Goal: Navigation & Orientation: Find specific page/section

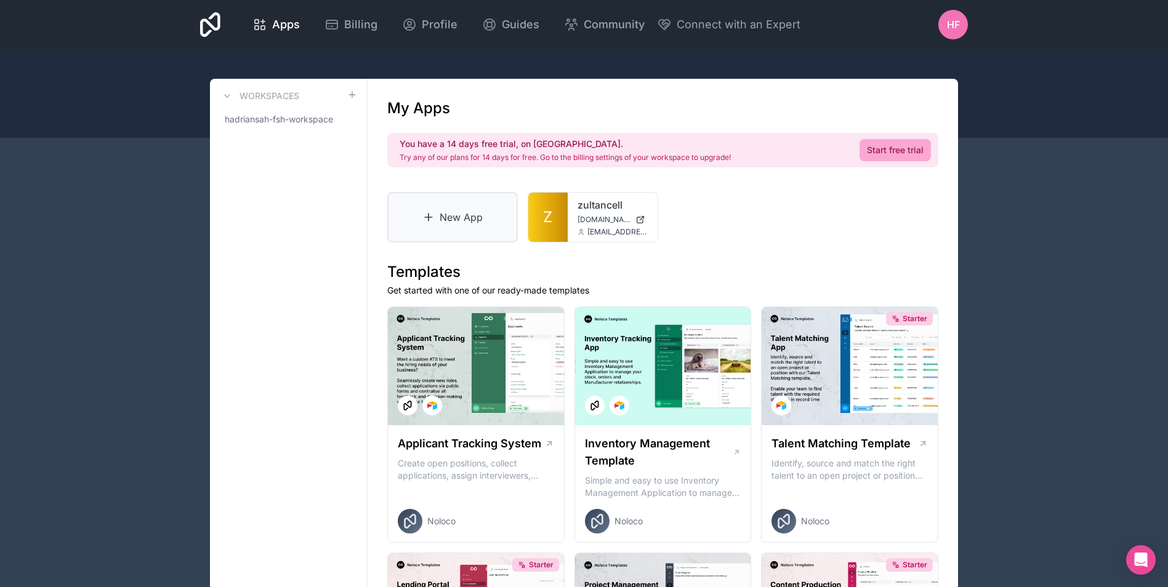
click at [462, 217] on link "New App" at bounding box center [452, 217] width 131 height 50
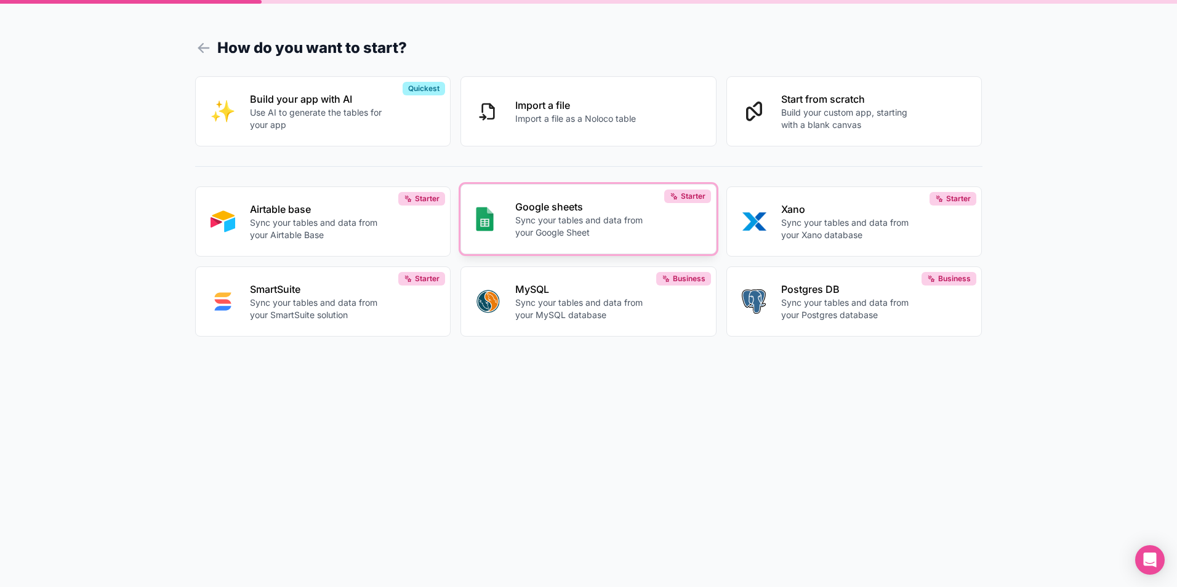
click at [561, 235] on p "Sync your tables and data from your Google Sheet" at bounding box center [583, 226] width 137 height 25
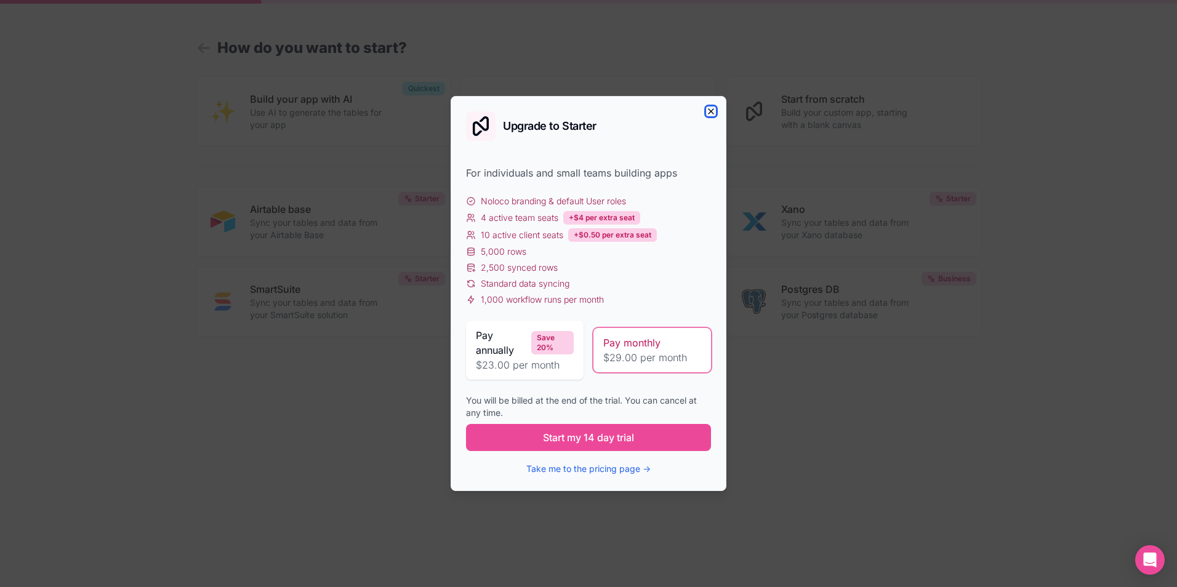
click at [707, 113] on icon "button" at bounding box center [711, 112] width 10 height 10
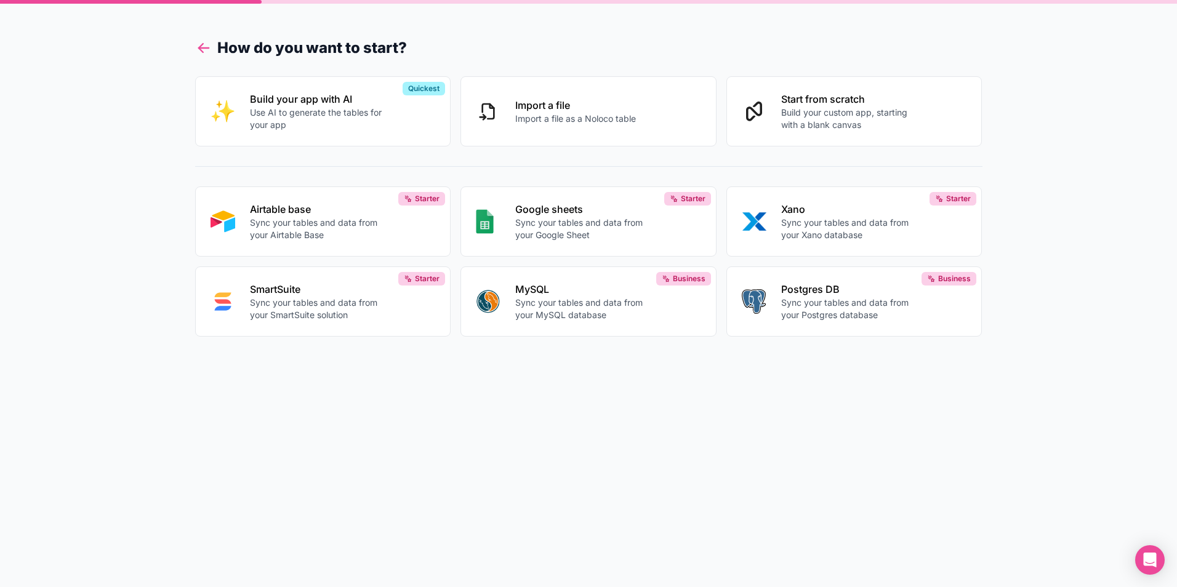
click at [203, 48] on icon at bounding box center [203, 48] width 10 height 0
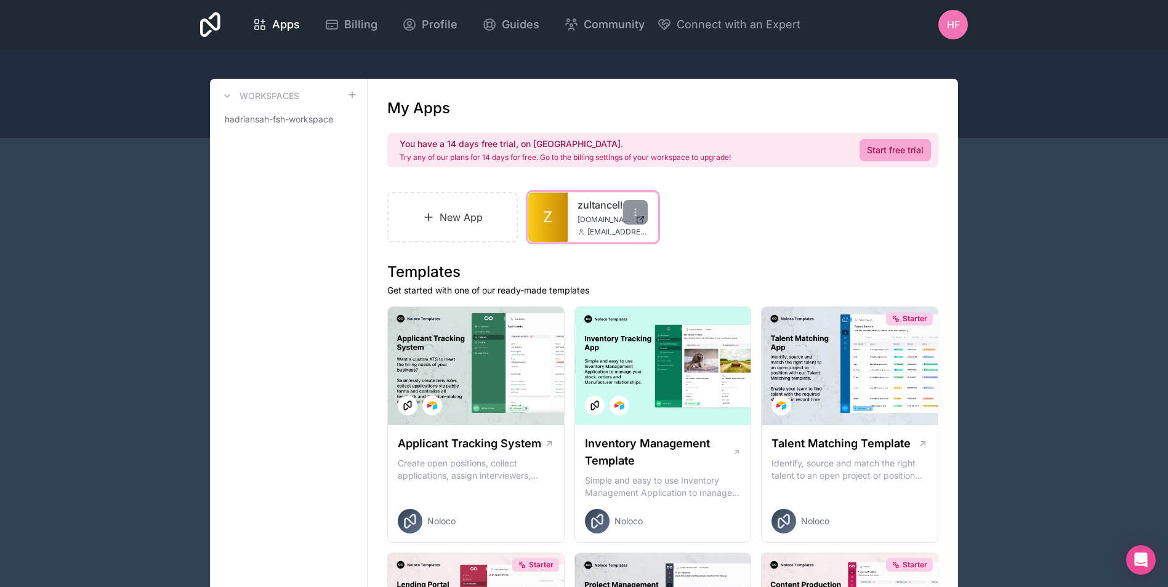
click at [565, 230] on link "Z" at bounding box center [547, 217] width 39 height 49
click at [440, 31] on span "Profile" at bounding box center [440, 24] width 36 height 17
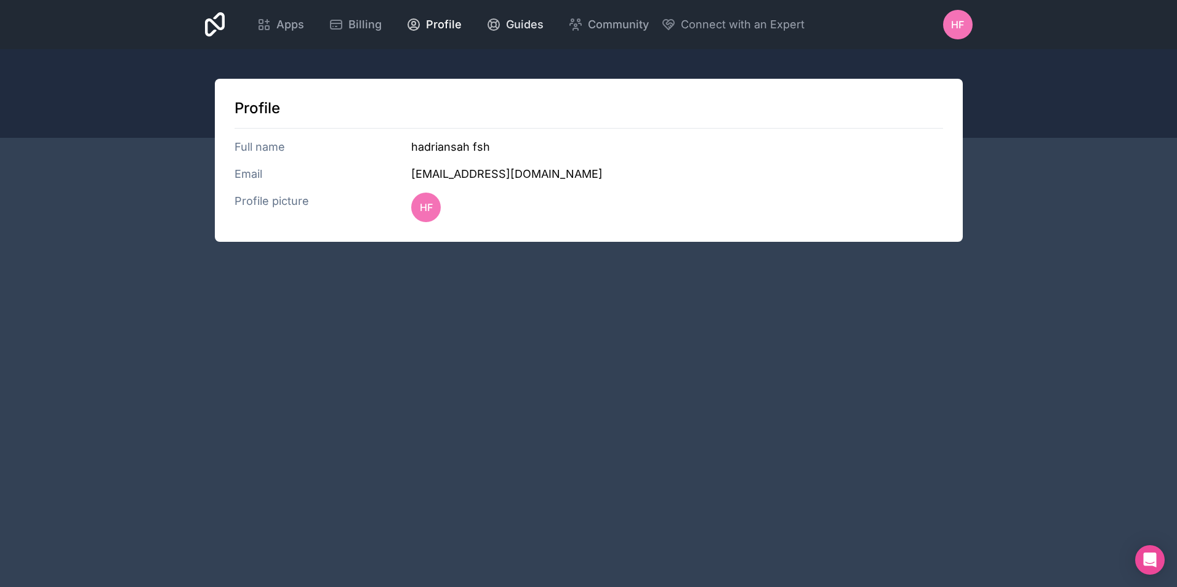
click at [517, 26] on span "Guides" at bounding box center [525, 24] width 38 height 17
click at [669, 28] on icon at bounding box center [668, 24] width 15 height 15
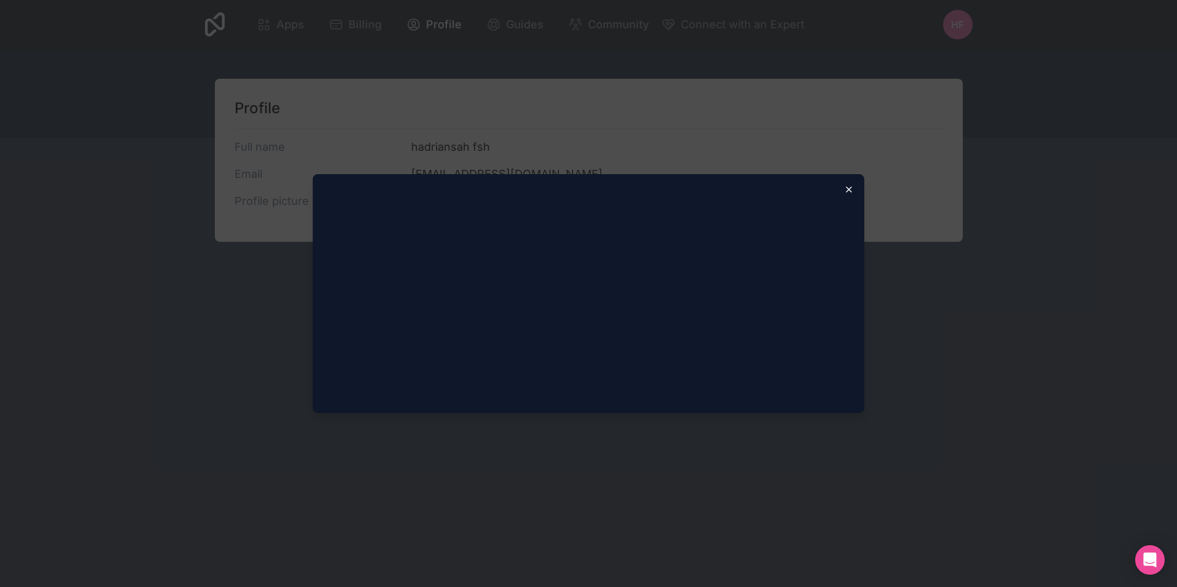
click at [847, 193] on icon "button" at bounding box center [849, 190] width 10 height 10
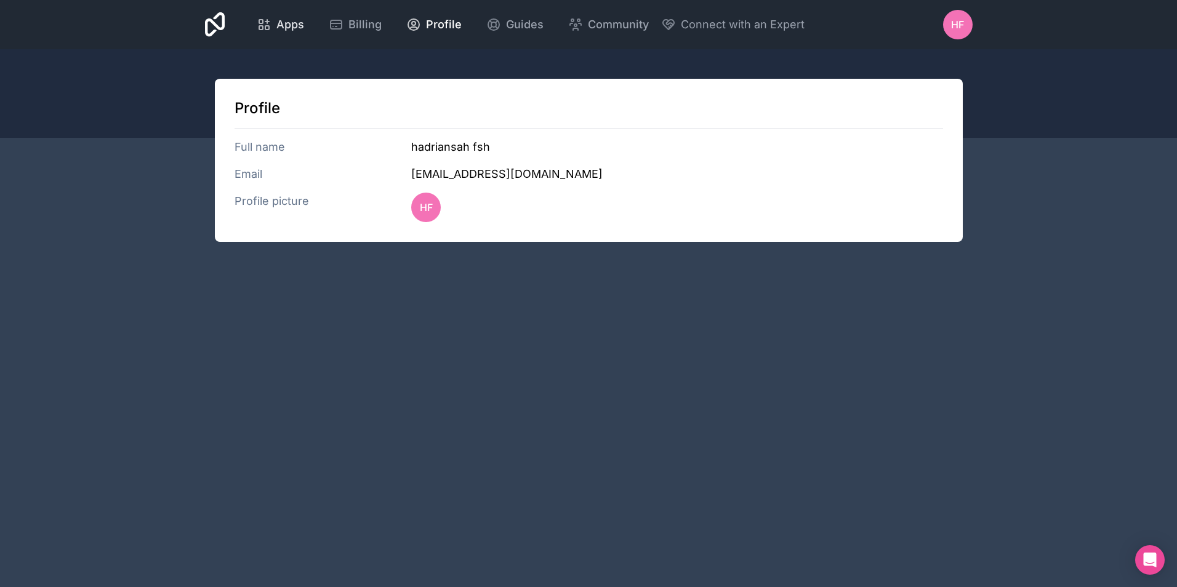
click at [269, 26] on icon at bounding box center [267, 28] width 4 height 4
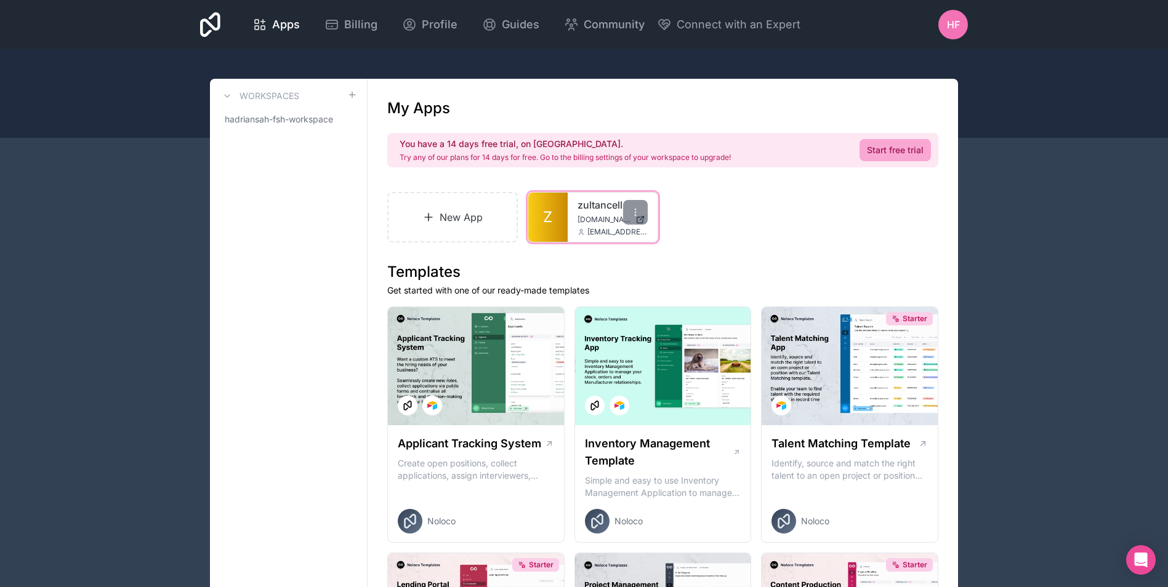
click at [581, 228] on icon at bounding box center [580, 231] width 7 height 7
click at [637, 211] on icon at bounding box center [635, 212] width 10 height 10
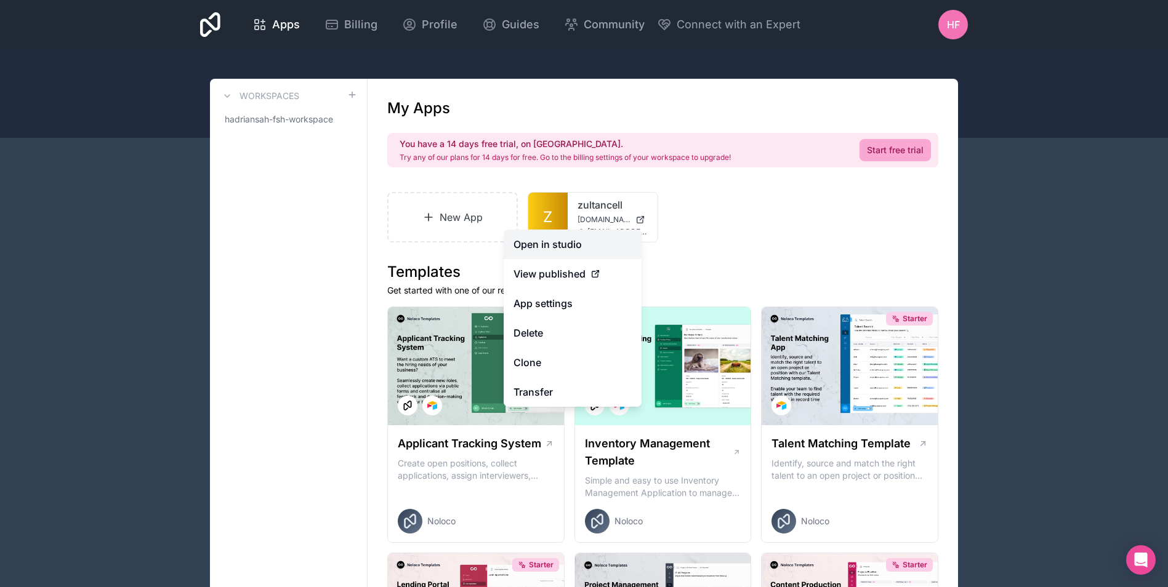
click at [551, 247] on link "Open in studio" at bounding box center [573, 245] width 138 height 30
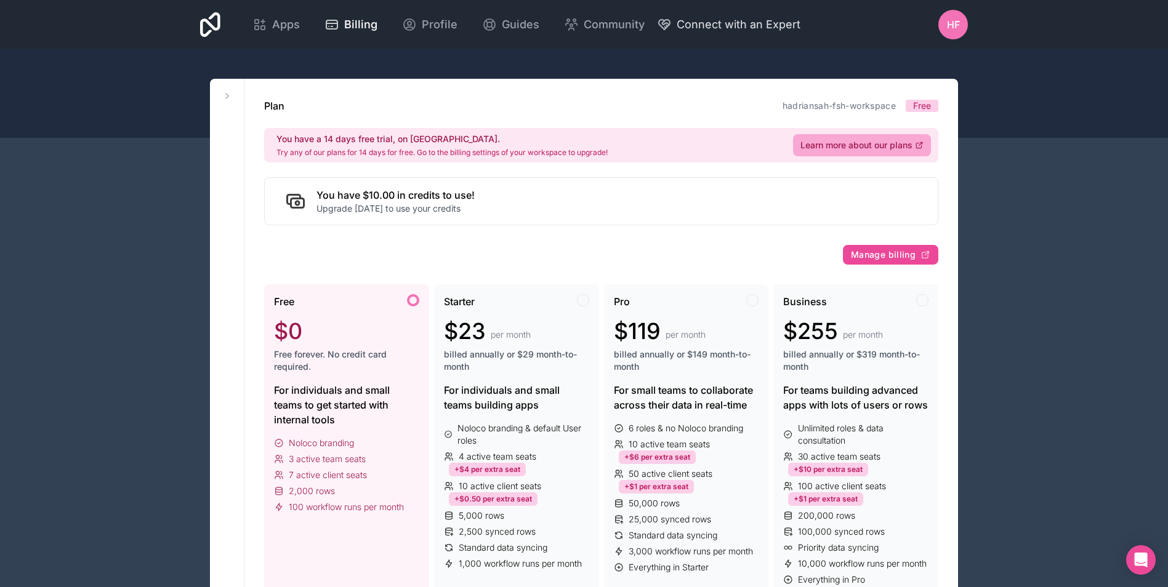
click at [693, 28] on span "Connect with an Expert" at bounding box center [739, 24] width 124 height 17
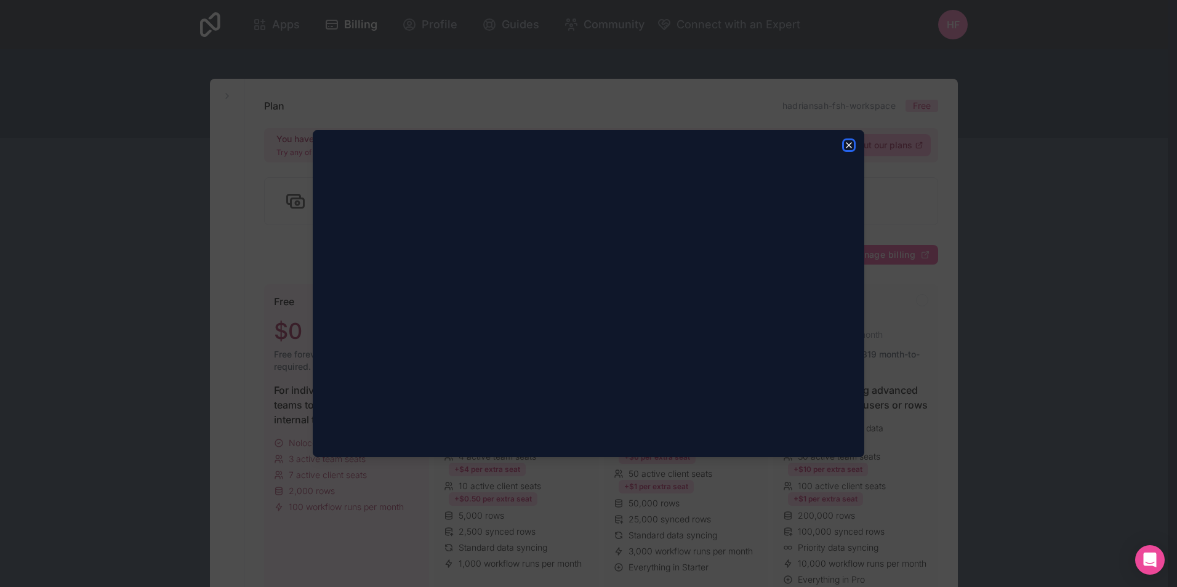
click at [845, 143] on icon "button" at bounding box center [849, 145] width 10 height 10
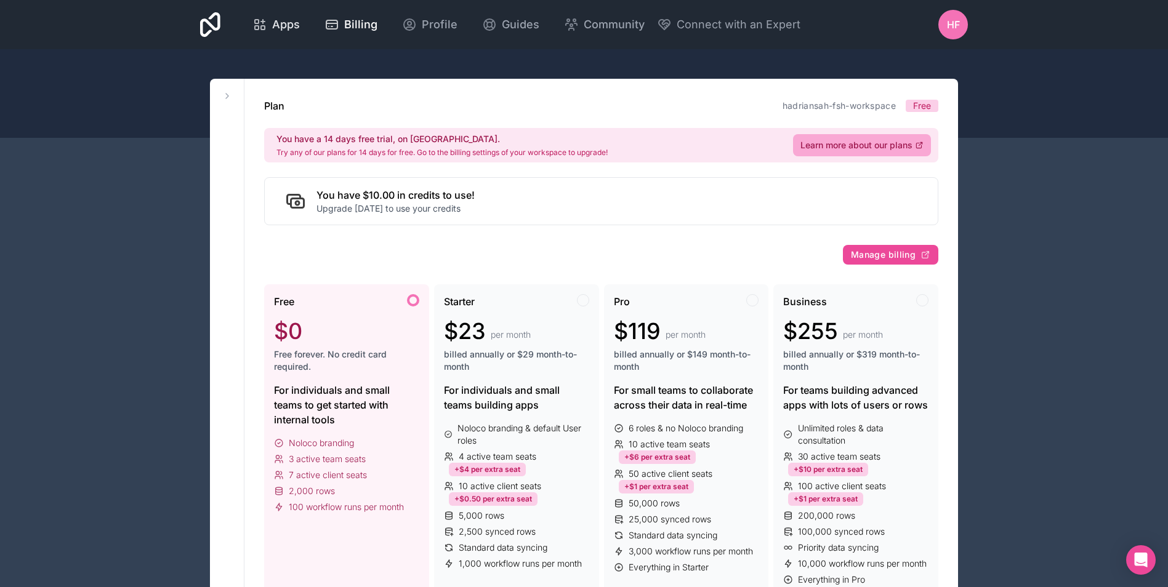
click at [271, 20] on div "Apps" at bounding box center [275, 24] width 47 height 17
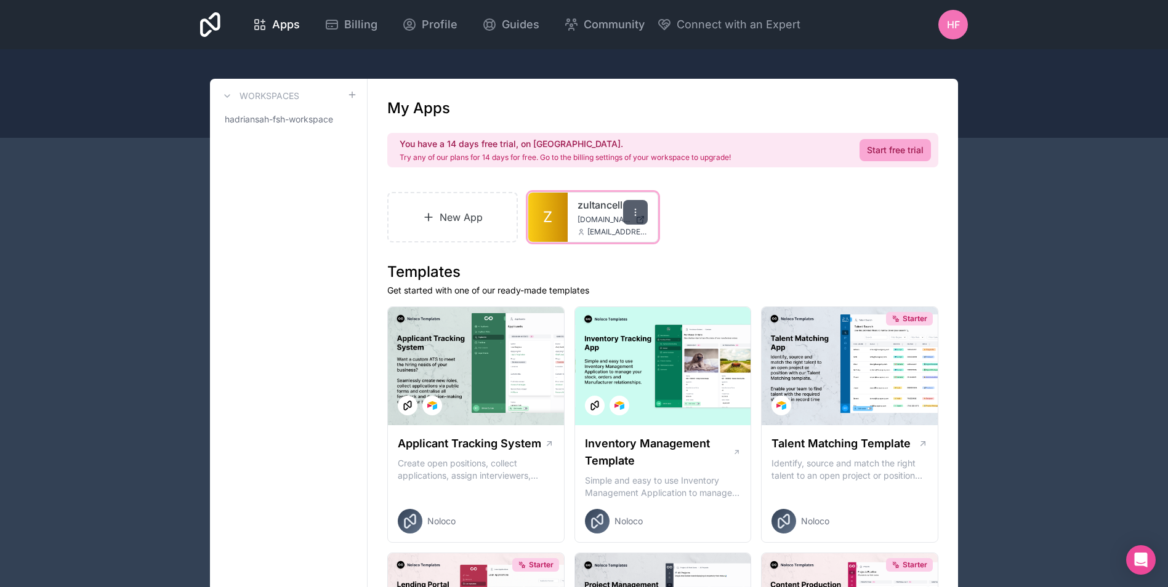
click at [631, 211] on icon at bounding box center [635, 212] width 10 height 10
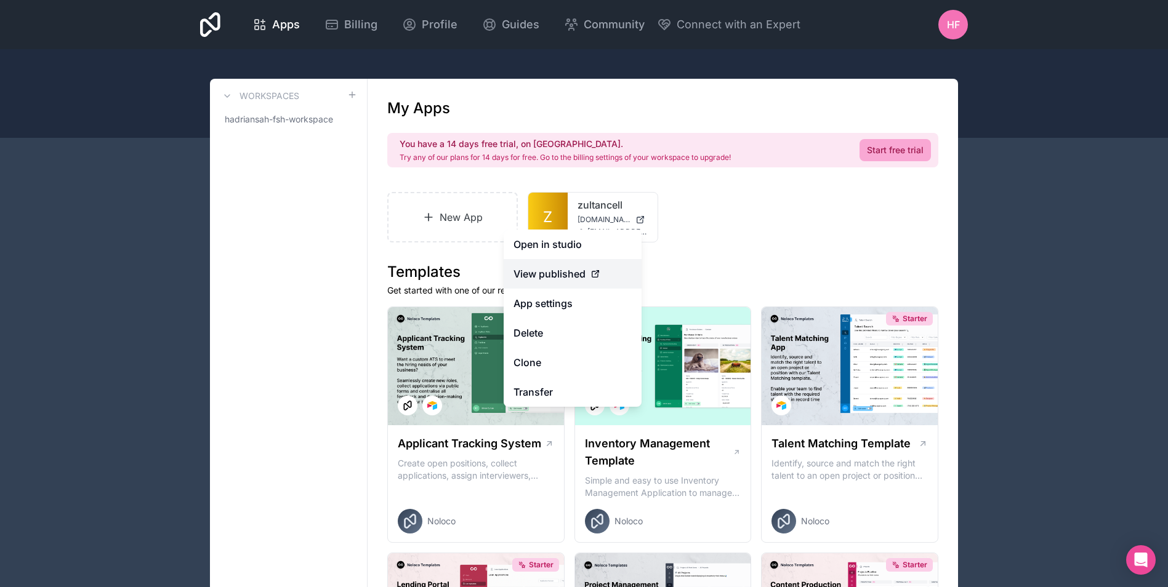
click at [558, 280] on span "View published" at bounding box center [549, 274] width 72 height 15
click at [593, 272] on icon at bounding box center [595, 274] width 10 height 10
click at [558, 312] on link "App settings" at bounding box center [573, 304] width 138 height 30
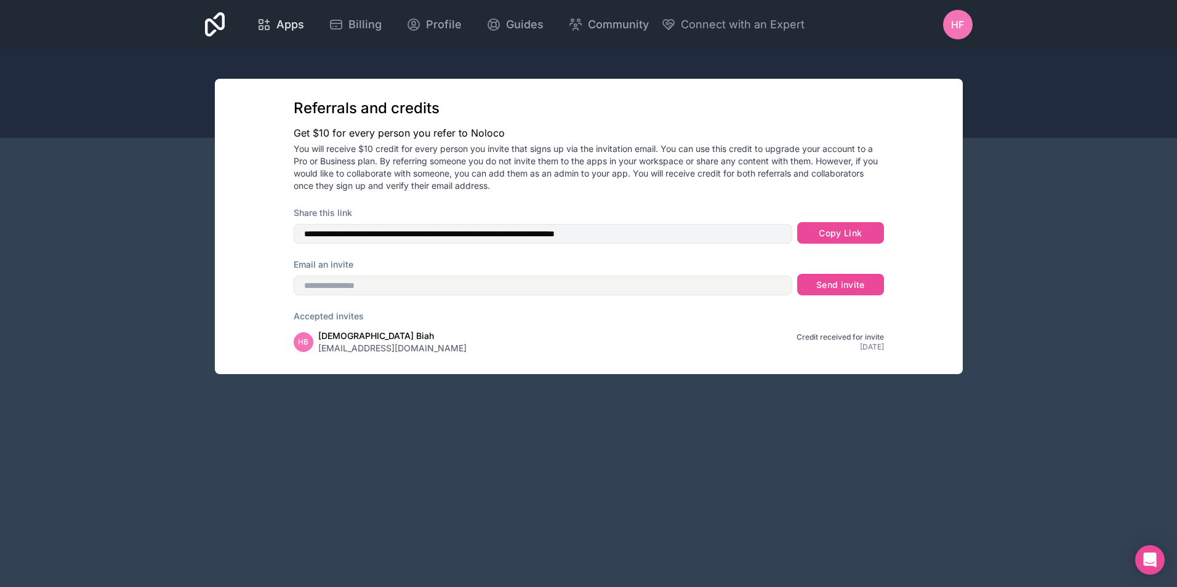
click at [293, 30] on span "Apps" at bounding box center [290, 24] width 28 height 17
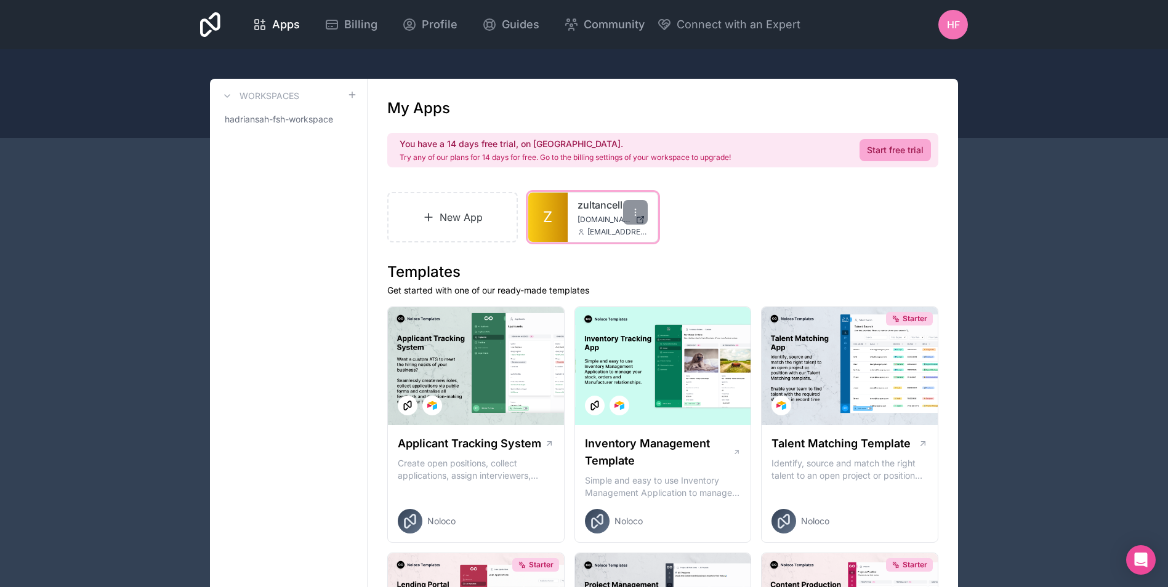
click at [559, 221] on link "Z" at bounding box center [547, 217] width 39 height 49
